Goal: Task Accomplishment & Management: Manage account settings

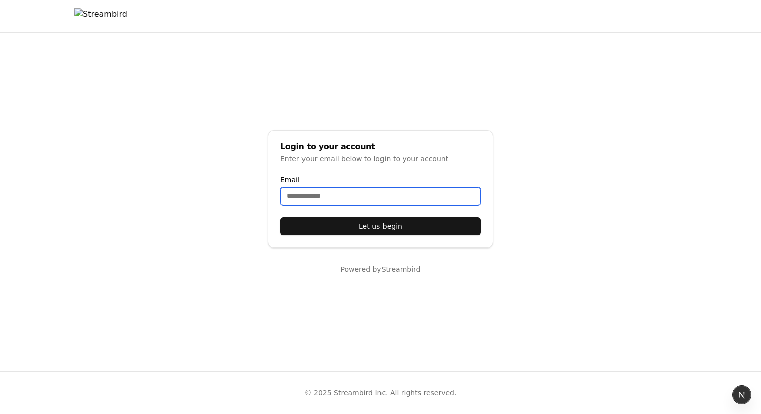
click at [326, 192] on input "Email" at bounding box center [380, 196] width 200 height 18
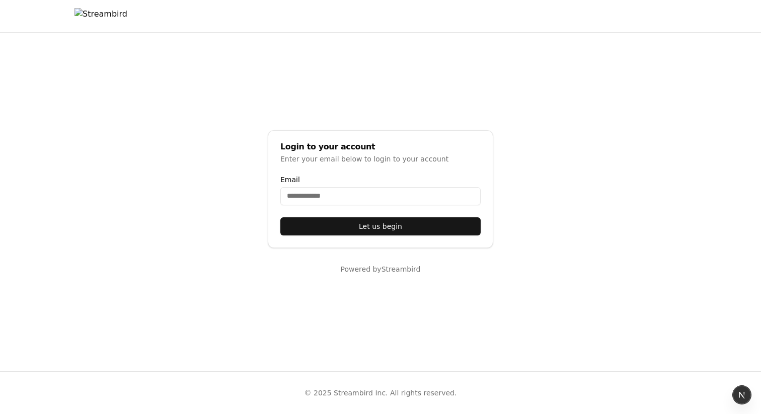
click at [358, 112] on main "Login to your account Enter your email below to login to your account Email Let…" at bounding box center [380, 202] width 761 height 339
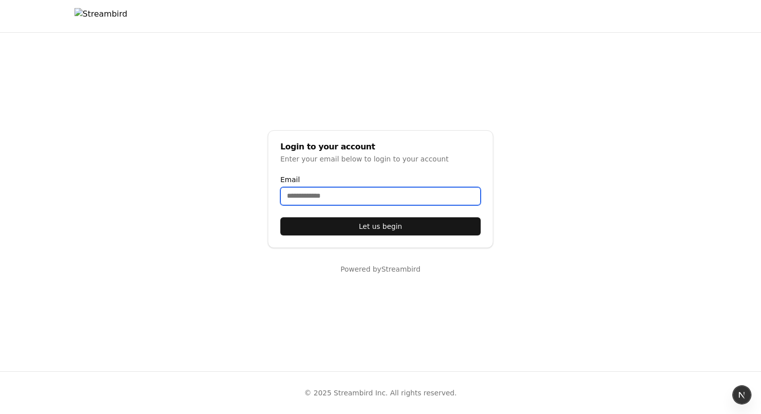
click at [298, 195] on input "Email" at bounding box center [380, 196] width 200 height 18
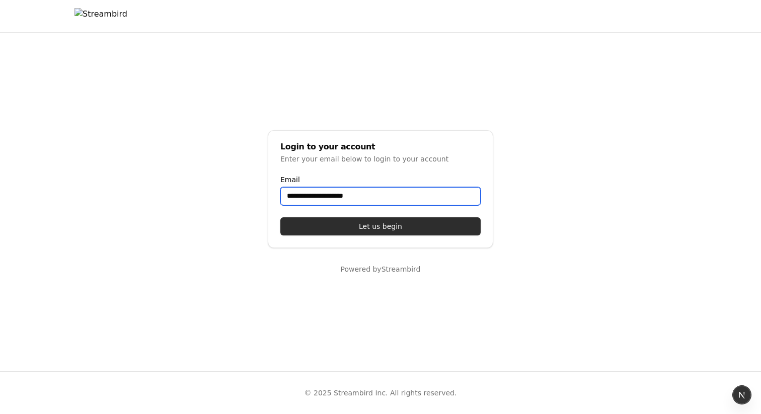
type input "**********"
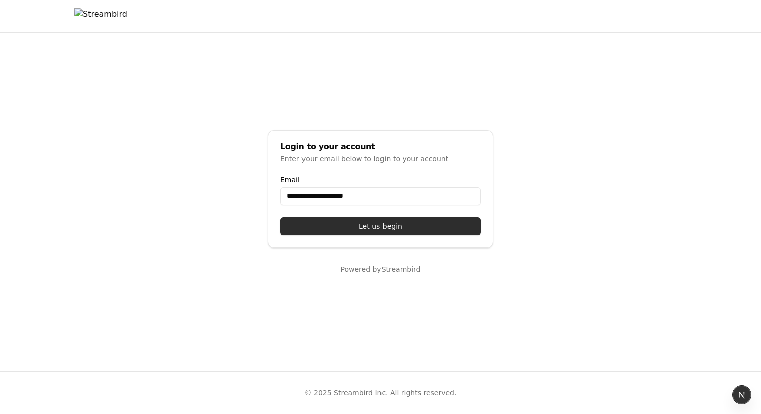
click at [365, 226] on button "Let us begin" at bounding box center [380, 226] width 200 height 18
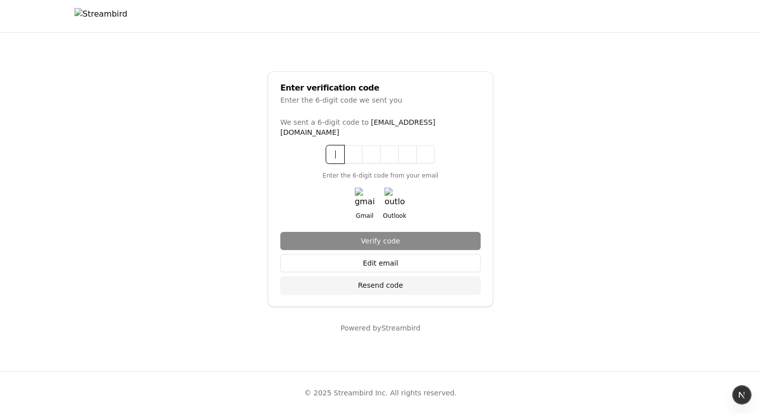
click at [341, 154] on input at bounding box center [390, 154] width 129 height 18
paste input "******"
type input "******"
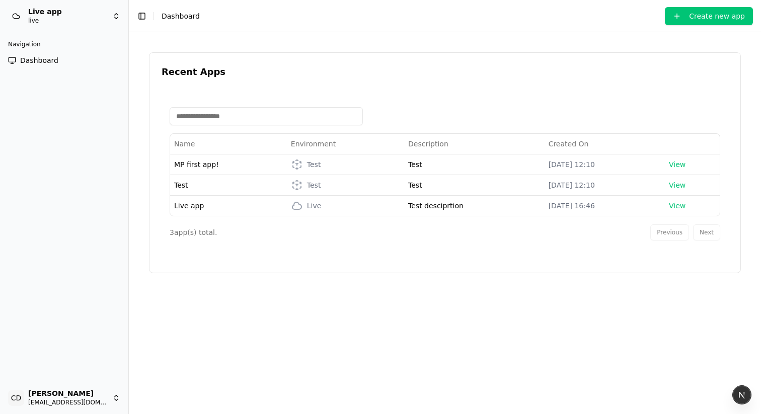
click at [110, 393] on html "Live app live Navigation Dashboard CD Chris Dro casheghian@moonpay.com Toggle S…" at bounding box center [380, 207] width 761 height 414
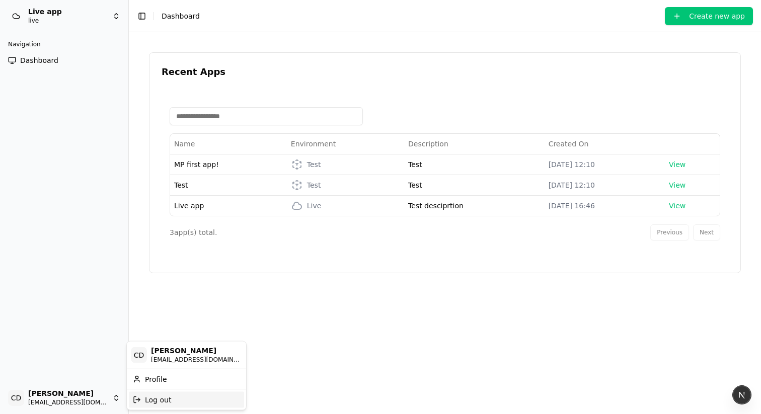
click at [161, 398] on div "Log out" at bounding box center [186, 399] width 115 height 16
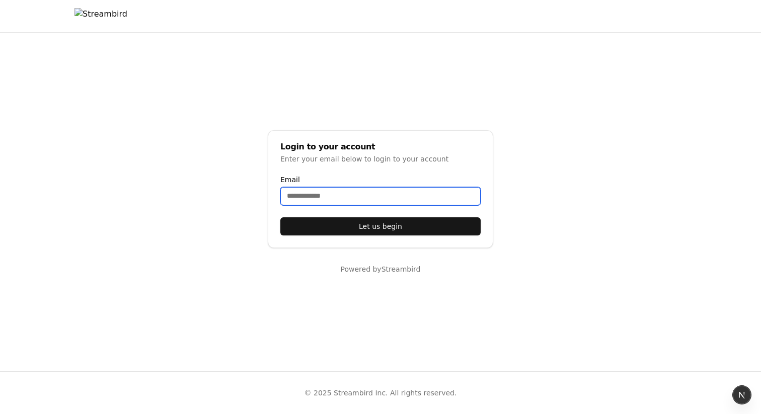
click at [331, 197] on input "Email" at bounding box center [380, 196] width 200 height 18
type input "**********"
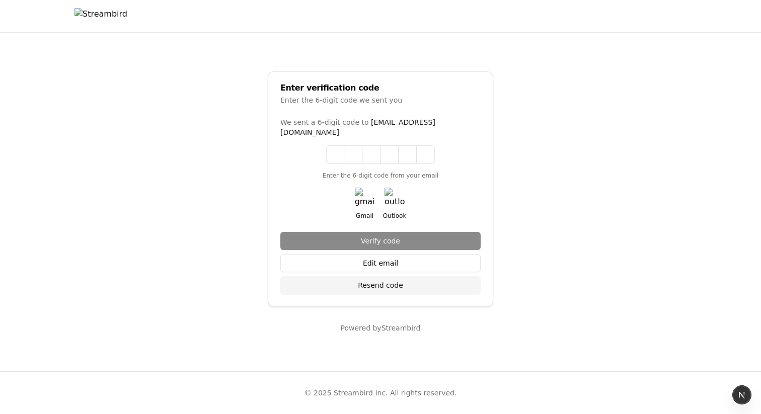
click at [344, 149] on input at bounding box center [380, 154] width 109 height 18
paste input "******"
type input "******"
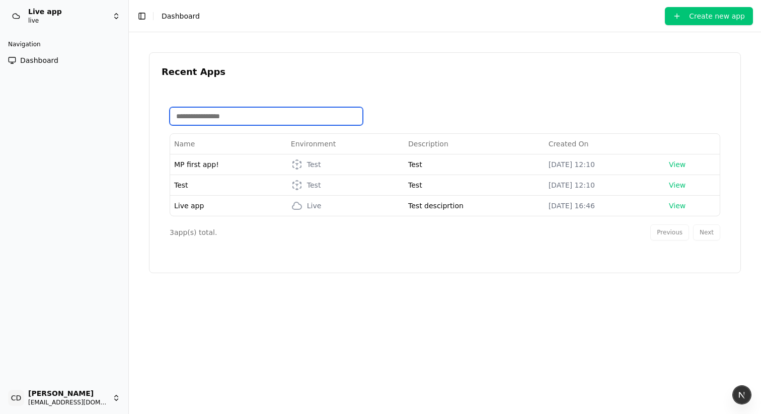
click at [233, 114] on input at bounding box center [266, 116] width 193 height 18
click at [547, 47] on div "Recent Apps Name Environment Description Created On MP first app! Test Test Oct…" at bounding box center [445, 223] width 608 height 358
click at [381, 106] on div at bounding box center [445, 116] width 550 height 34
click at [45, 60] on span "Dashboard" at bounding box center [39, 60] width 38 height 10
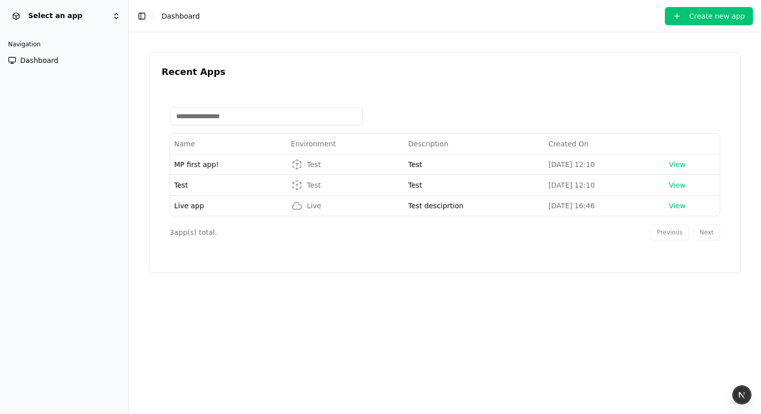
click at [197, 163] on span "MP first app!" at bounding box center [196, 164] width 45 height 8
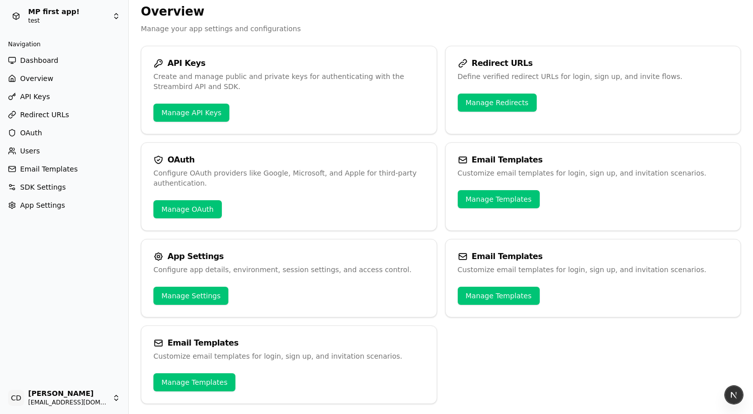
scroll to position [43, 0]
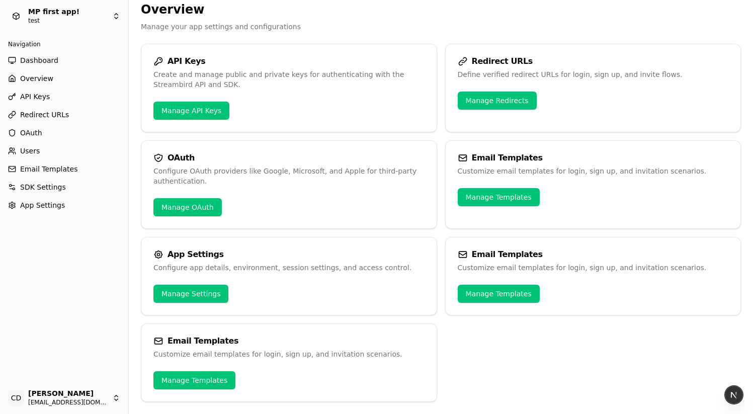
click at [269, 179] on div "Configure OAuth providers like Google, Microsoft, and Apple for third-party aut…" at bounding box center [288, 176] width 271 height 20
click at [188, 111] on link "Manage API Keys" at bounding box center [191, 111] width 76 height 18
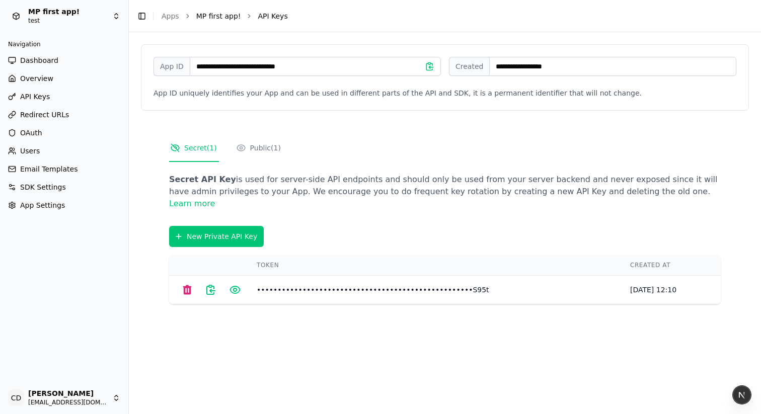
click at [204, 16] on link "MP first app!" at bounding box center [218, 16] width 45 height 10
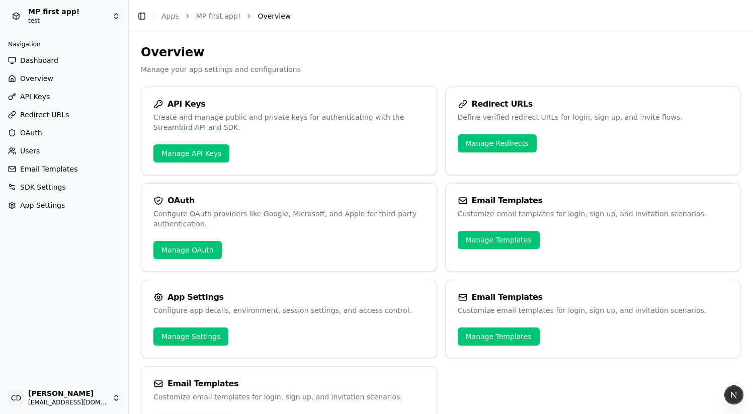
click at [200, 146] on link "Manage API Keys" at bounding box center [191, 153] width 76 height 18
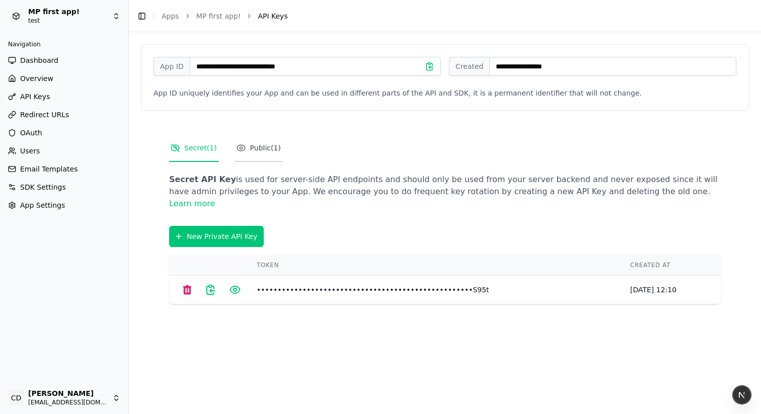
click at [264, 146] on span "Public ( 1 )" at bounding box center [265, 148] width 31 height 10
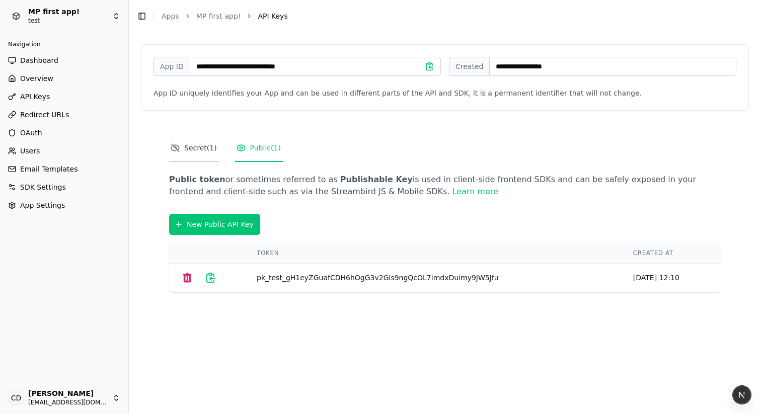
click at [195, 147] on span "Secret ( 1 )" at bounding box center [200, 148] width 33 height 10
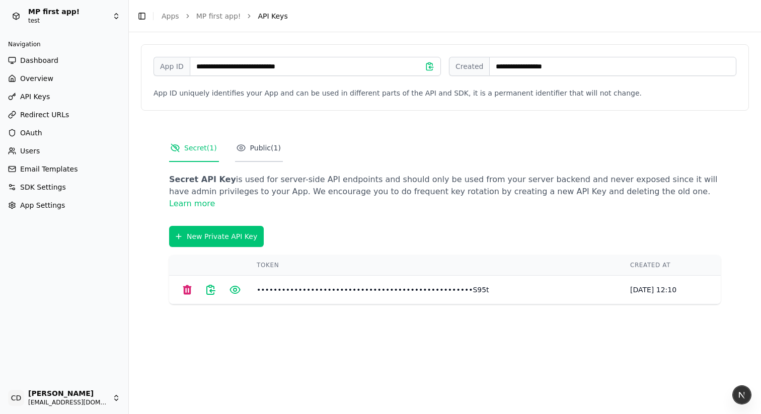
click at [254, 149] on span "Public ( 1 )" at bounding box center [265, 148] width 31 height 10
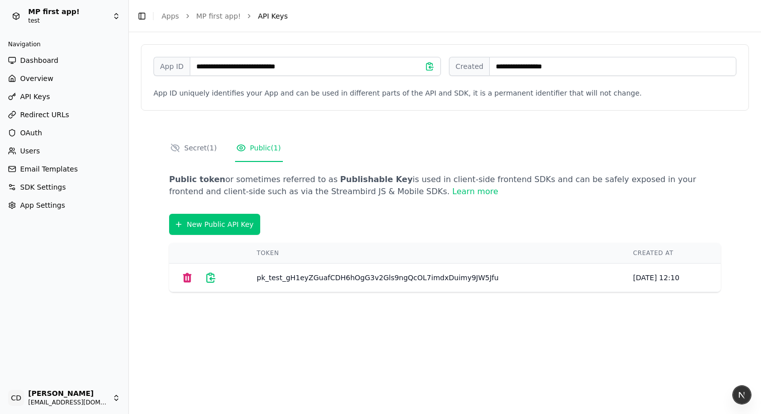
click at [245, 148] on link "Public ( 1 )" at bounding box center [259, 148] width 48 height 27
click at [144, 145] on div "Secret ( 1 ) Public ( 1 ) Secret API Key is used for server-side API endpoints …" at bounding box center [445, 214] width 608 height 182
click at [202, 148] on span "Secret ( 1 )" at bounding box center [200, 148] width 33 height 10
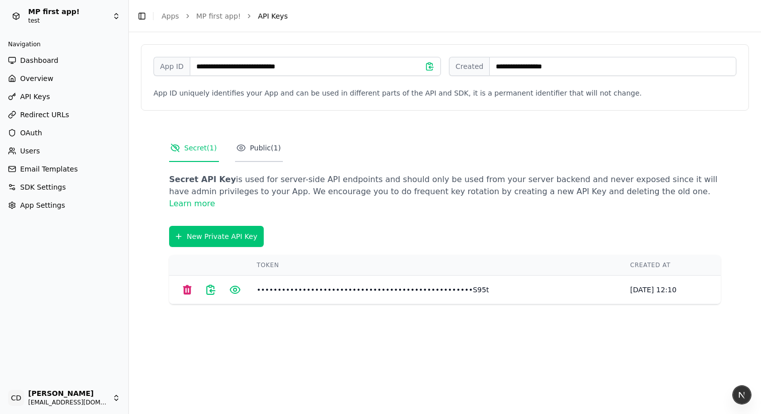
click at [243, 151] on icon "Tabs" at bounding box center [241, 148] width 10 height 10
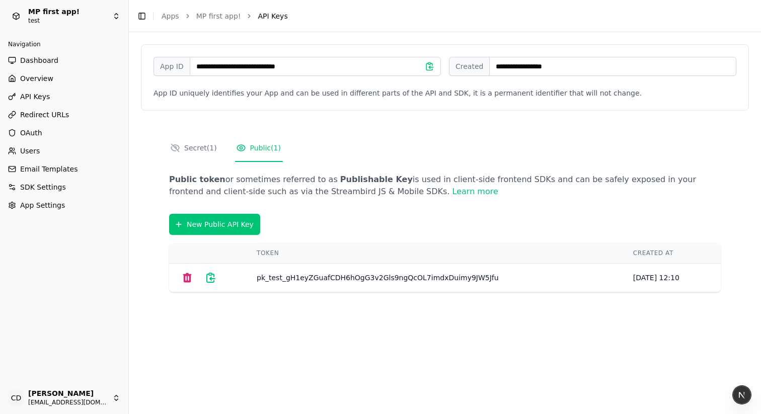
click at [210, 120] on div "**********" at bounding box center [445, 174] width 608 height 260
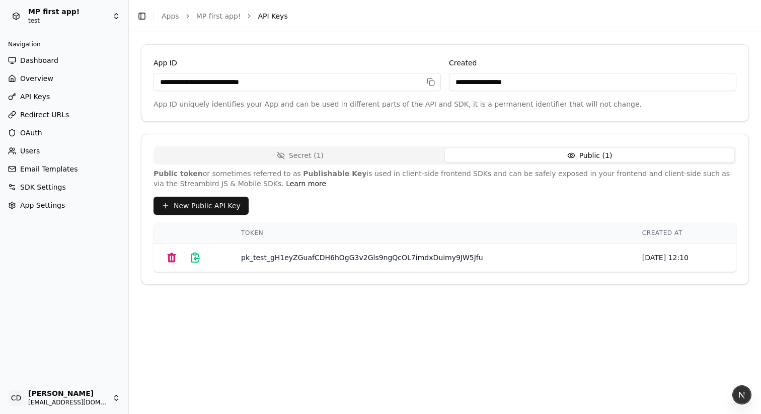
click at [572, 158] on icon "button" at bounding box center [571, 155] width 8 height 8
click at [409, 156] on button "Secret ( 1 )" at bounding box center [299, 155] width 289 height 14
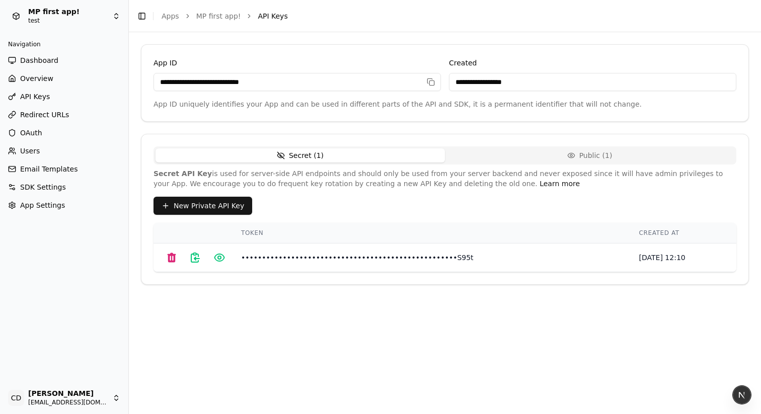
click at [507, 154] on button "Public ( 1 )" at bounding box center [589, 155] width 289 height 14
click at [367, 156] on button "Secret ( 1 )" at bounding box center [299, 155] width 289 height 14
click at [490, 158] on button "Public ( 1 )" at bounding box center [589, 155] width 289 height 14
click at [379, 158] on button "Secret ( 1 )" at bounding box center [299, 155] width 289 height 14
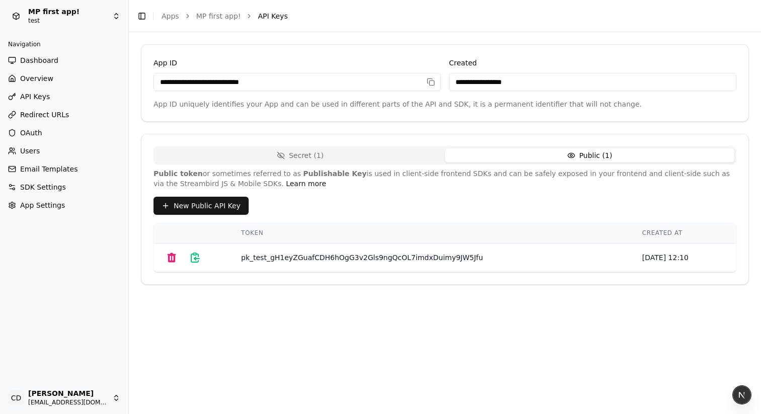
click at [488, 159] on button "Public ( 1 )" at bounding box center [589, 155] width 289 height 14
click at [385, 159] on button "Secret ( 1 )" at bounding box center [299, 155] width 289 height 14
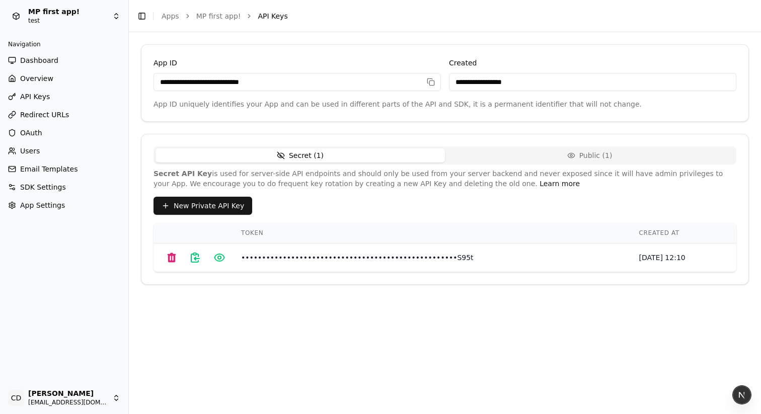
click at [489, 166] on div "Secret ( 1 ) Public ( 1 ) Secret API Key is used for server-side API endpoints …" at bounding box center [444, 209] width 583 height 126
click at [396, 159] on button "Secret ( 1 )" at bounding box center [299, 155] width 289 height 14
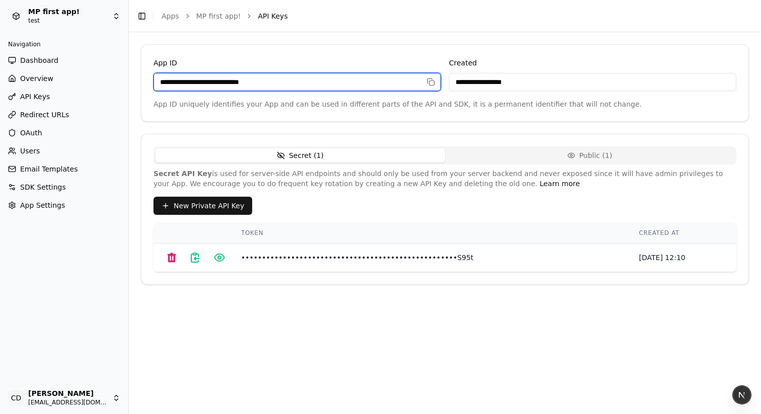
click at [425, 85] on input "**********" at bounding box center [296, 82] width 287 height 18
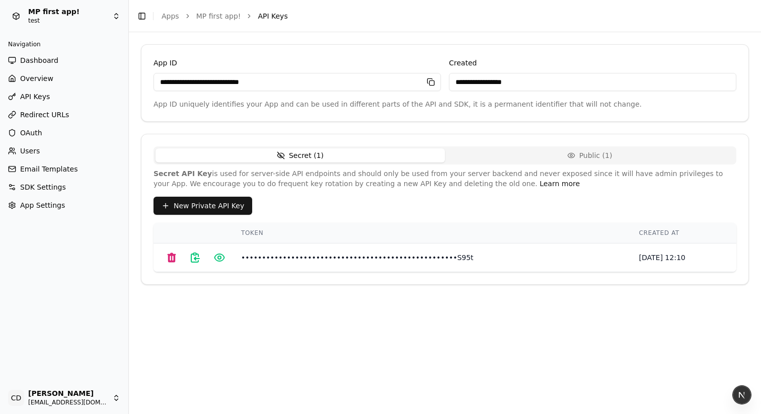
click at [427, 84] on icon "button" at bounding box center [431, 82] width 8 height 8
